Goal: Task Accomplishment & Management: Use online tool/utility

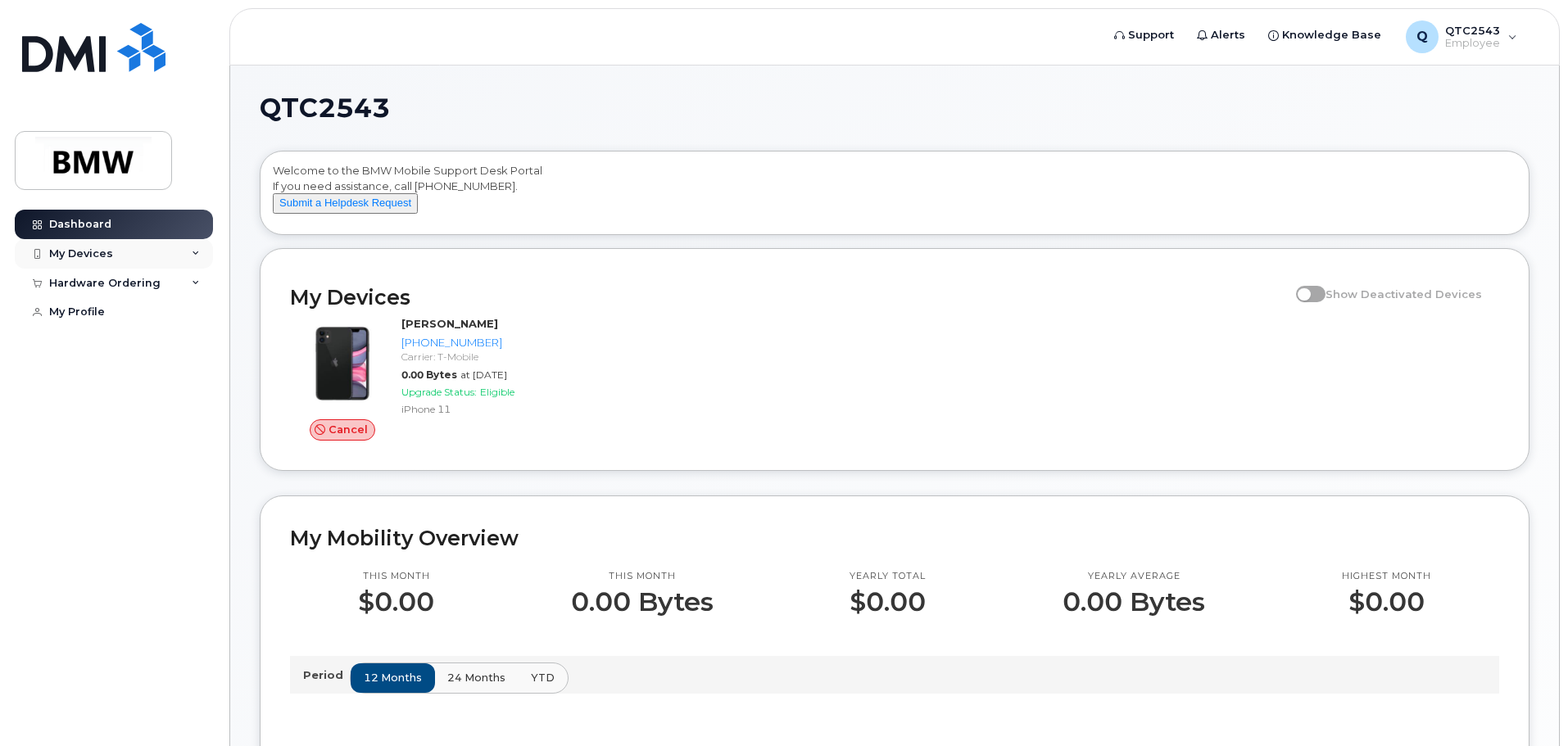
click at [80, 247] on div "My Devices" at bounding box center [80, 253] width 64 height 13
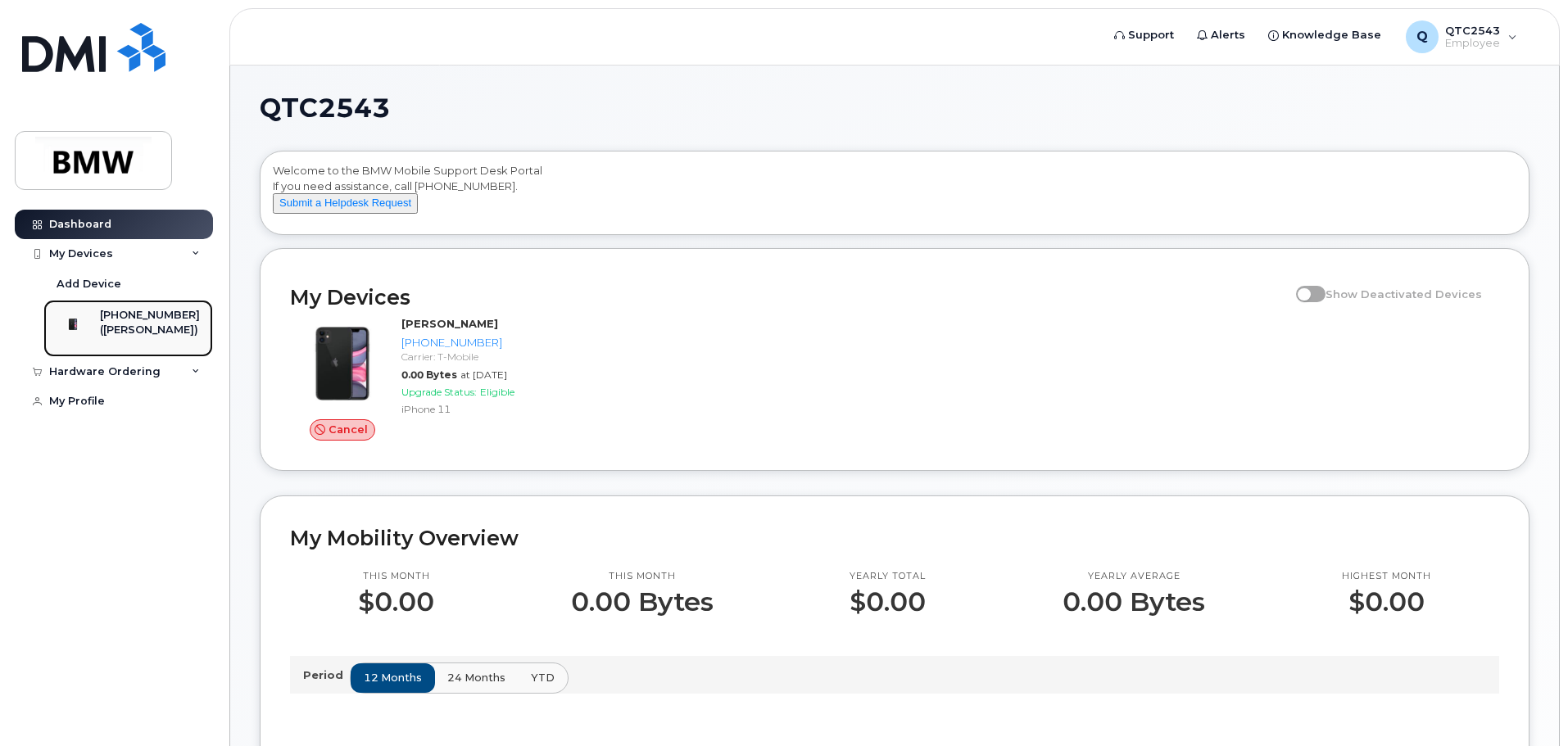
click at [115, 332] on div "([PERSON_NAME])" at bounding box center [149, 329] width 100 height 15
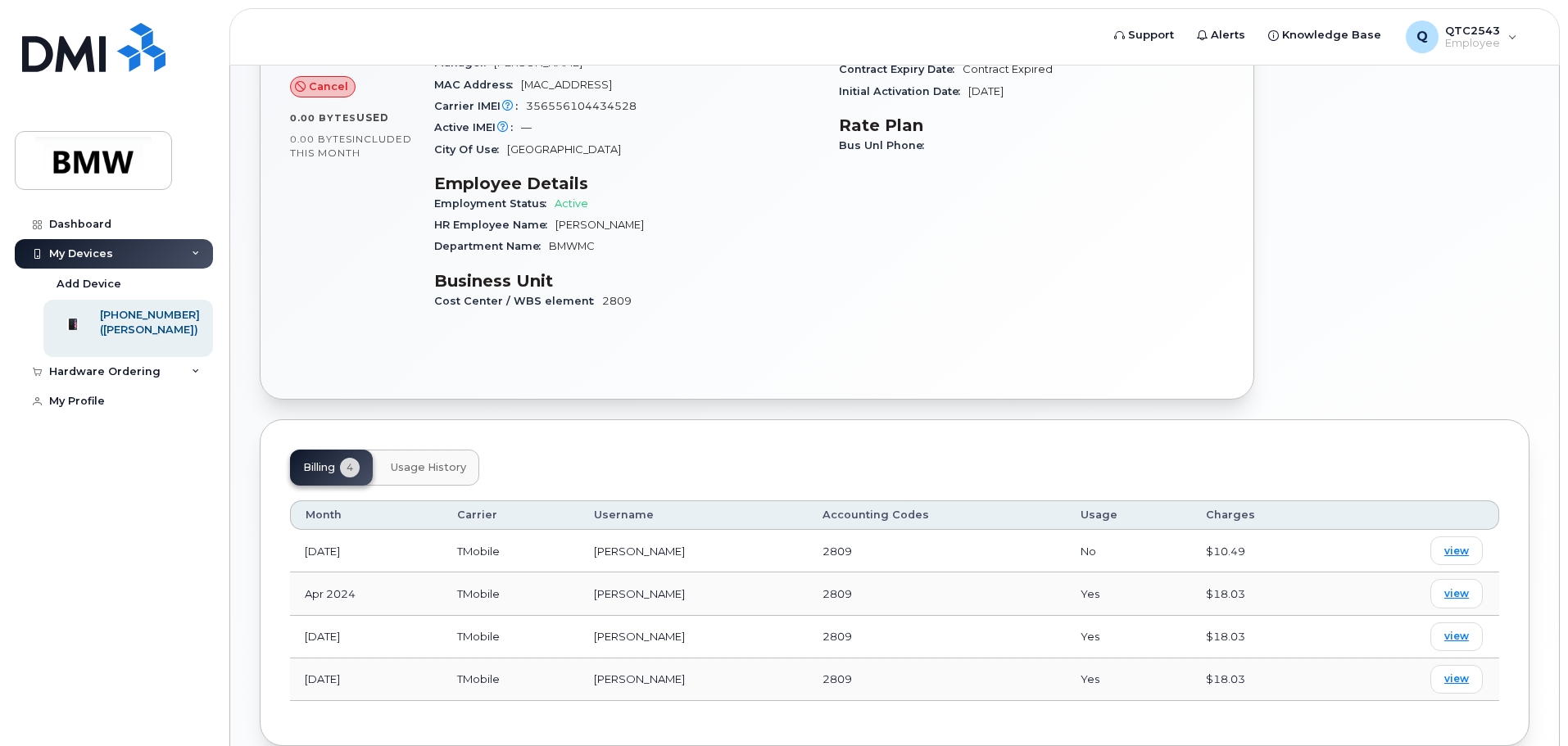
scroll to position [314, 0]
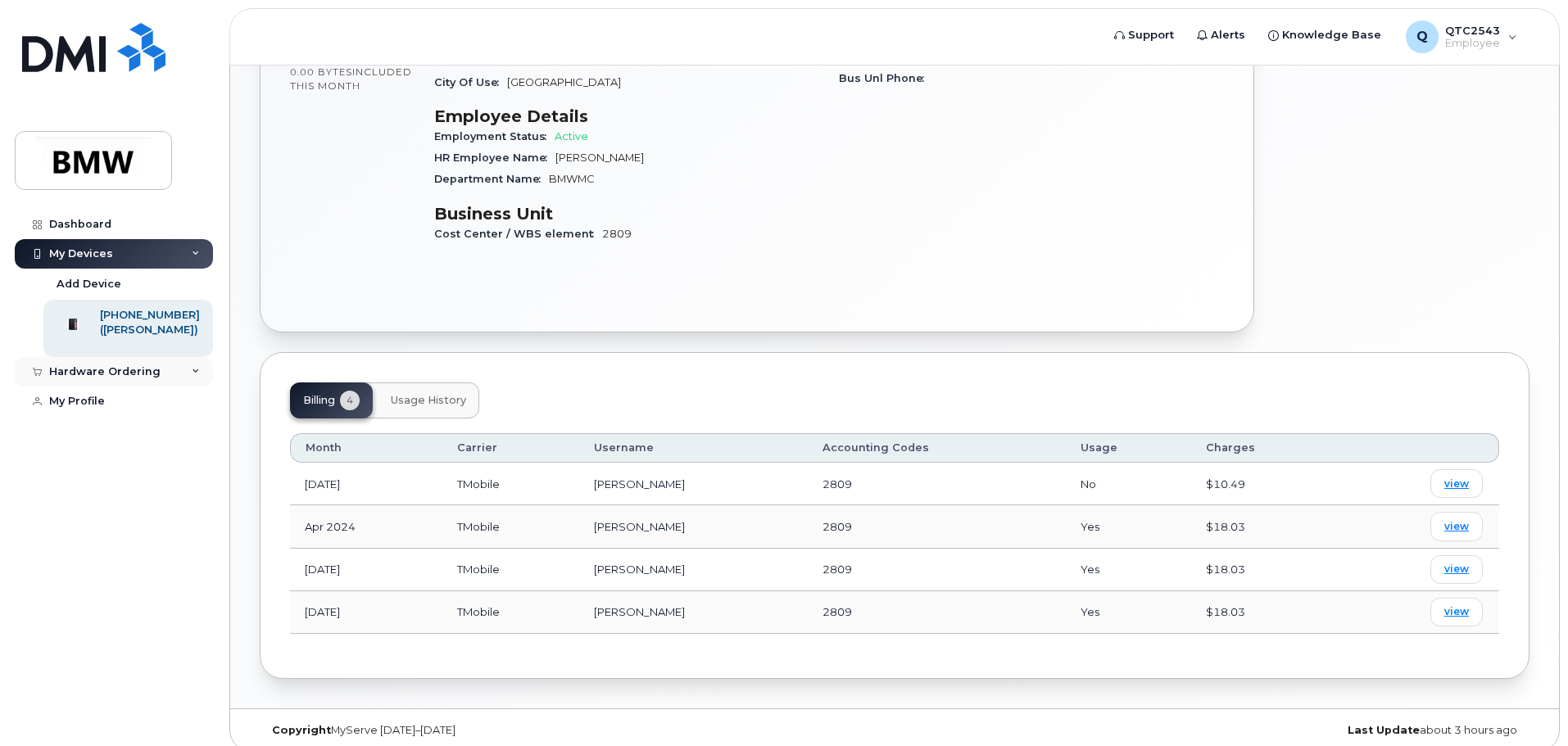
click at [99, 378] on div "Hardware Ordering" at bounding box center [105, 371] width 111 height 13
click at [107, 409] on div "New Order" at bounding box center [88, 401] width 63 height 15
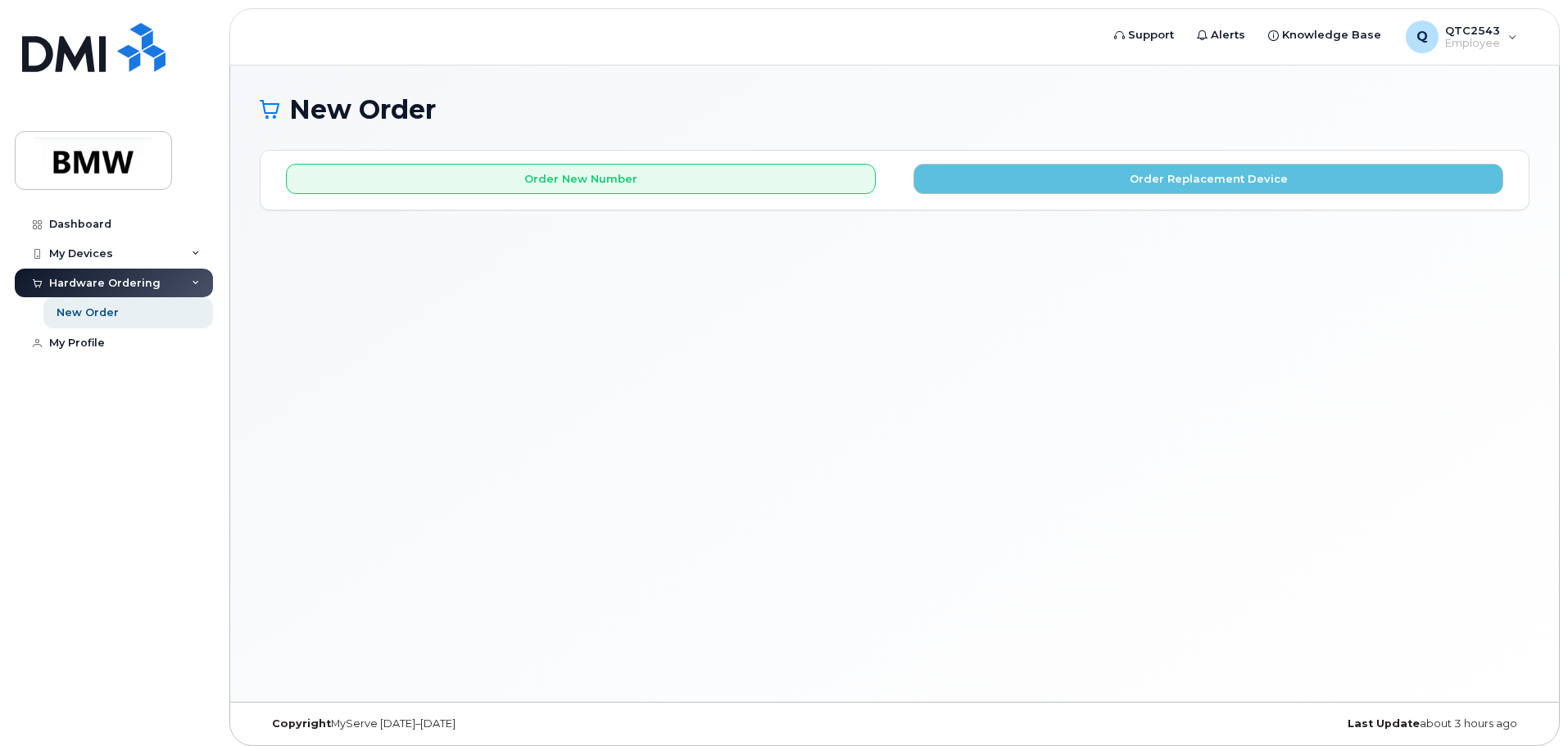
click at [758, 207] on div "Order New Number Order Replacement Device Please choose the carrier to which yo…" at bounding box center [895, 180] width 1268 height 59
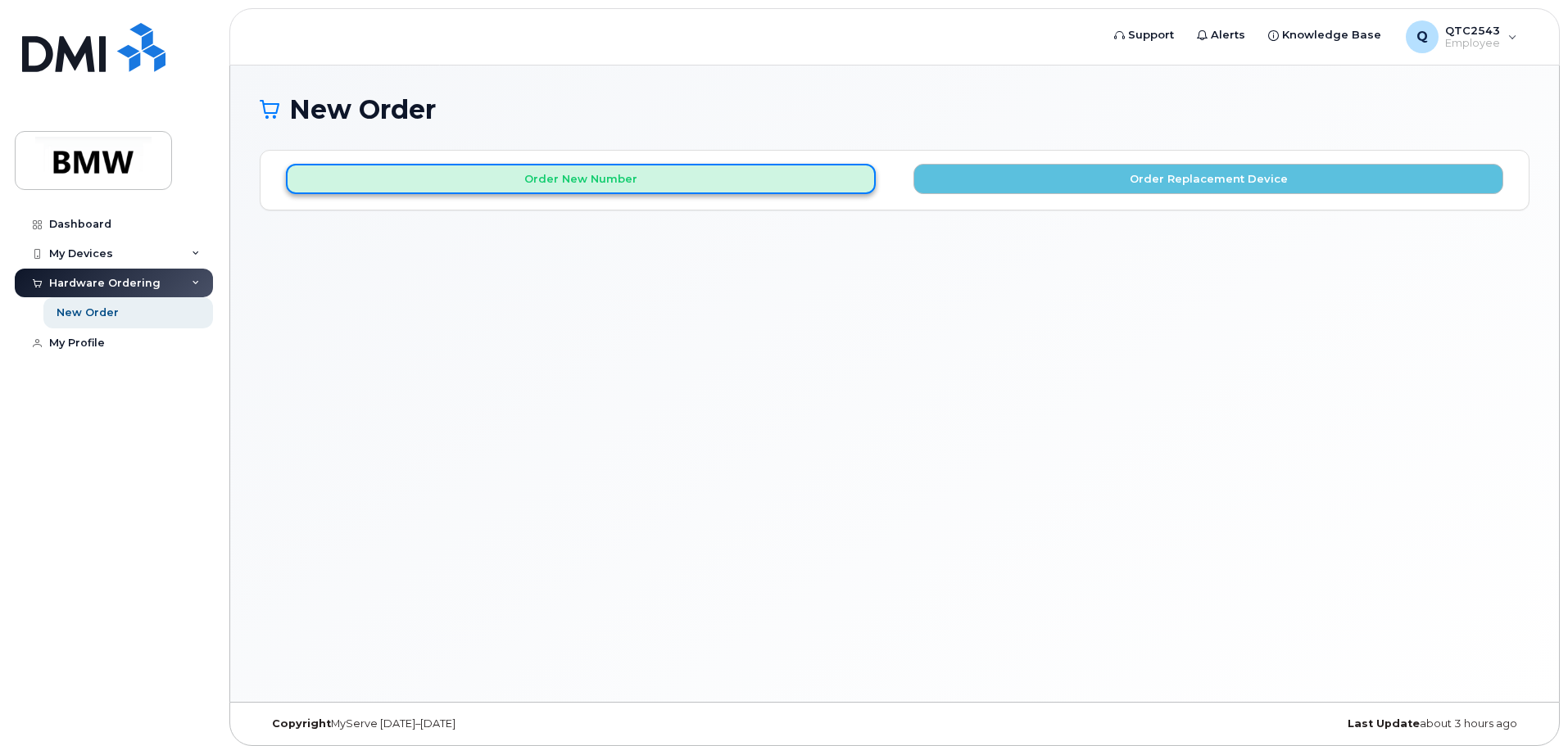
click at [755, 190] on button "Order New Number" at bounding box center [581, 179] width 590 height 30
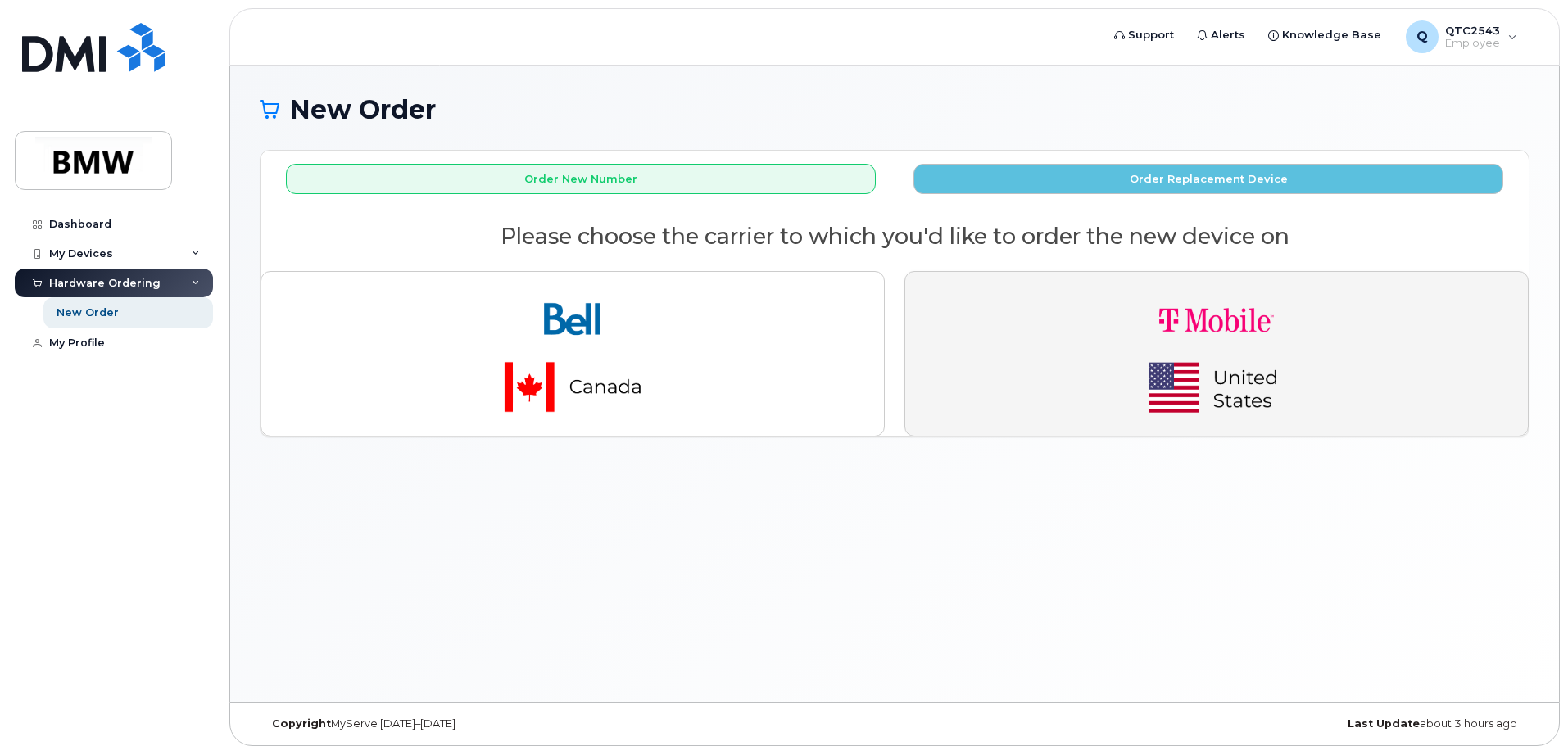
click at [1134, 398] on img "button" at bounding box center [1216, 353] width 230 height 138
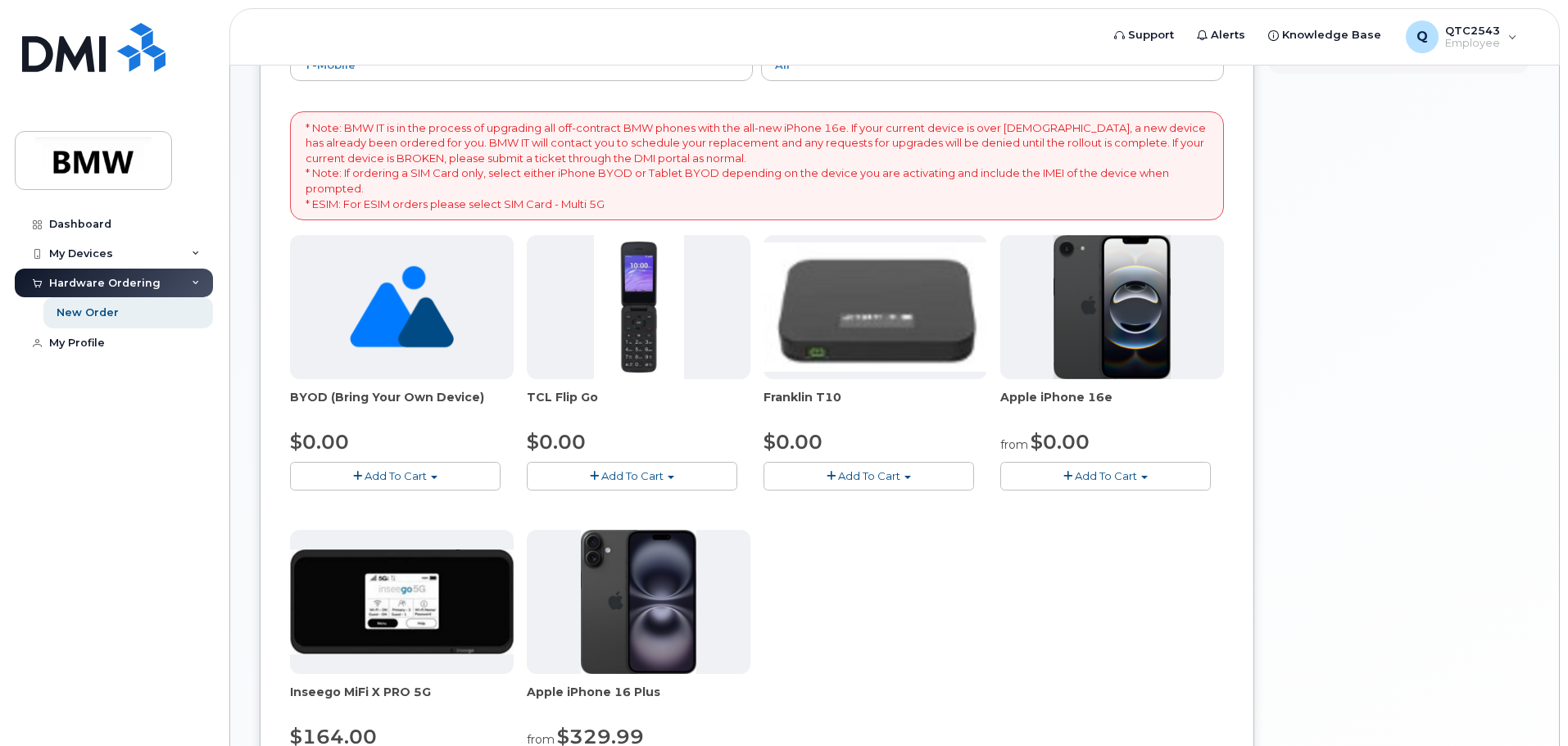
scroll to position [246, 0]
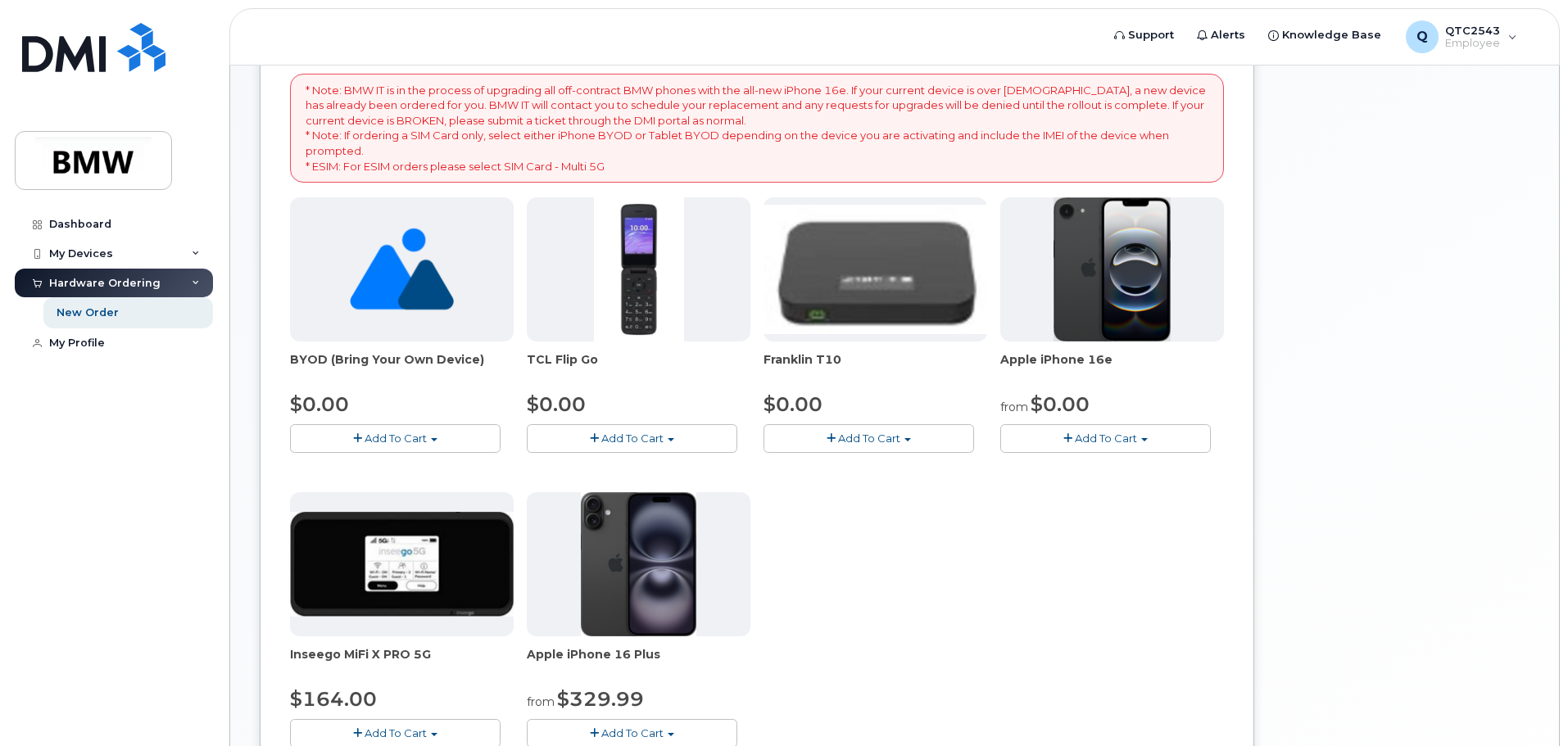
click at [1118, 309] on img at bounding box center [1113, 269] width 118 height 145
click at [1130, 293] on img at bounding box center [1113, 269] width 118 height 145
